Goal: Transaction & Acquisition: Purchase product/service

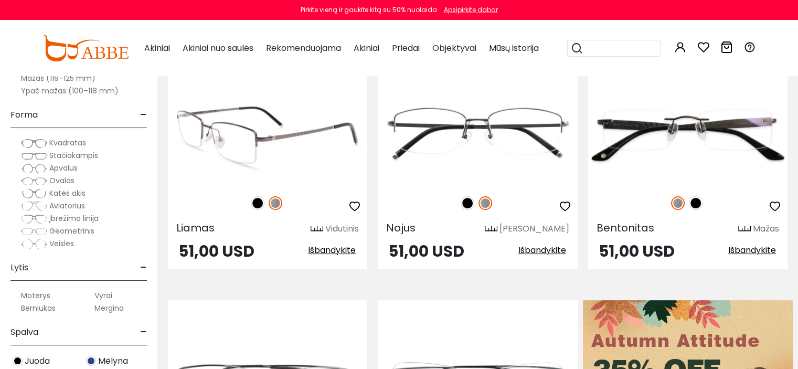
click at [250, 137] on img at bounding box center [267, 135] width 199 height 100
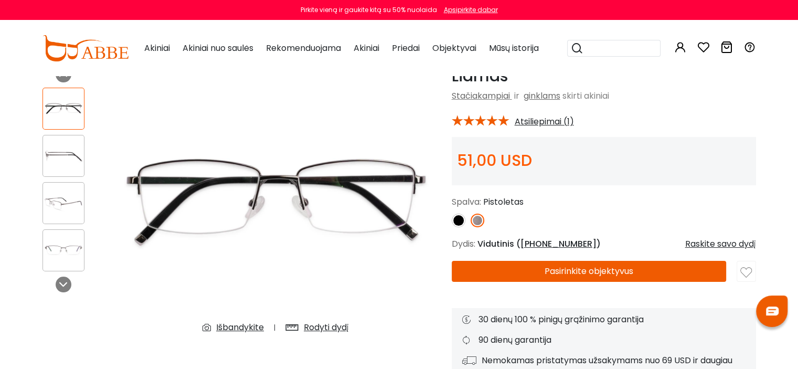
click at [481, 218] on img at bounding box center [478, 221] width 14 height 14
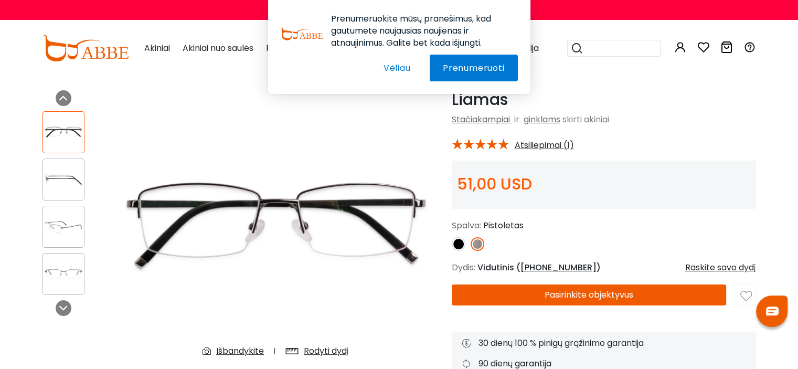
scroll to position [52, 0]
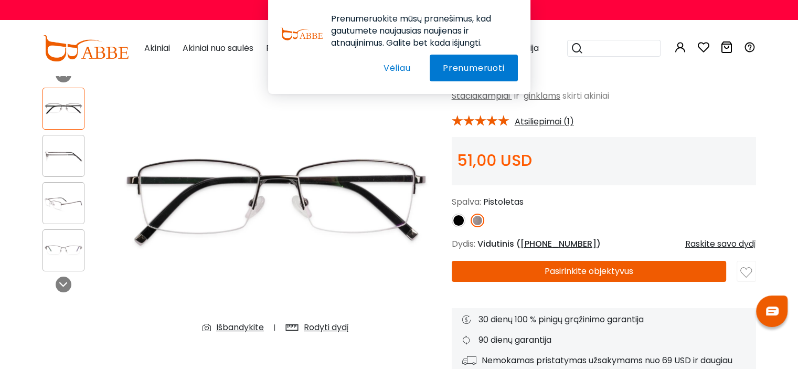
click at [0, 0] on button "Vėliau" at bounding box center [0, 0] width 0 height 0
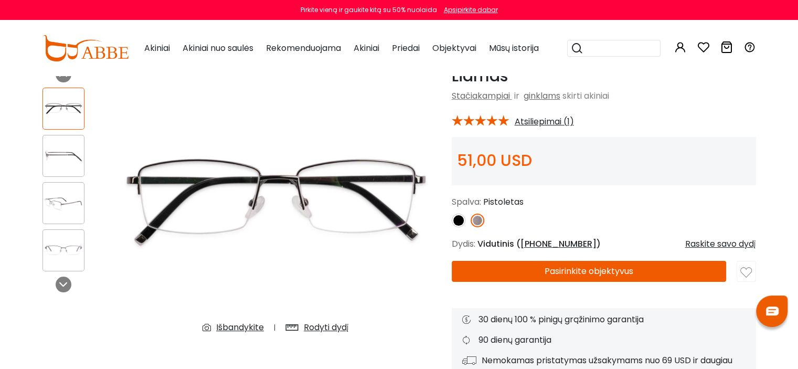
click at [460, 220] on img at bounding box center [459, 221] width 14 height 14
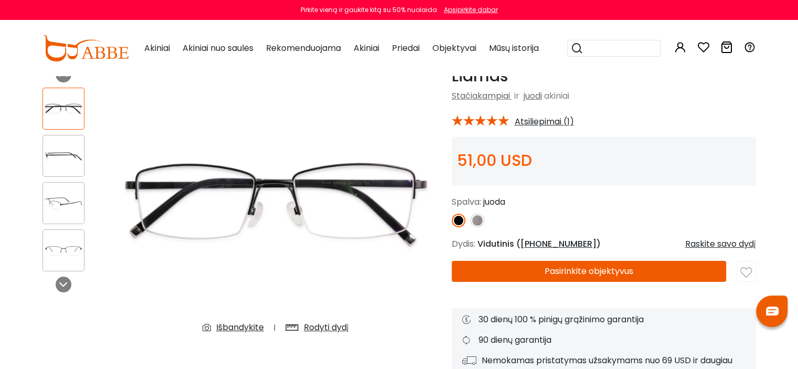
click at [478, 218] on img at bounding box center [478, 221] width 14 height 14
